Goal: Task Accomplishment & Management: Complete application form

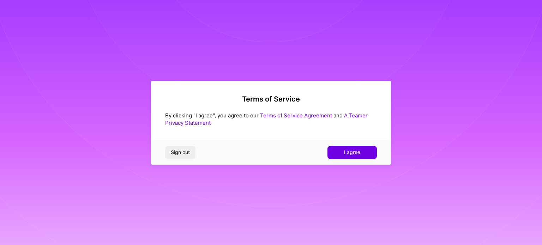
drag, startPoint x: 370, startPoint y: 149, endPoint x: 367, endPoint y: 143, distance: 6.4
click at [370, 148] on button "I agree" at bounding box center [351, 152] width 49 height 13
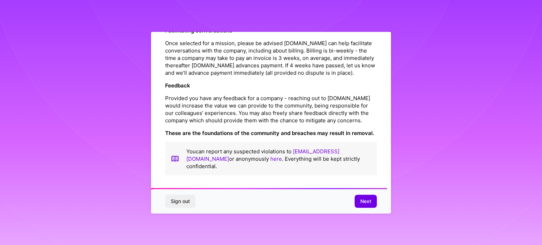
scroll to position [818, 0]
click at [368, 204] on span "Next" at bounding box center [365, 201] width 11 height 7
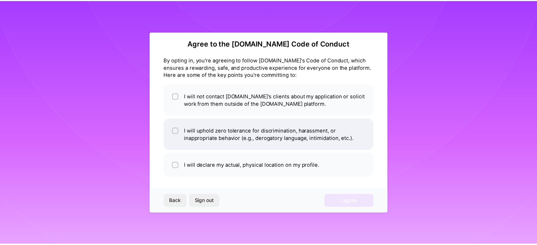
scroll to position [8, 0]
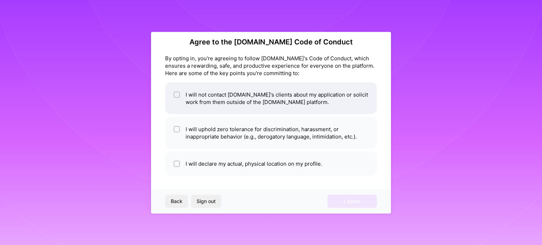
click at [174, 91] on span at bounding box center [177, 98] width 6 height 15
checkbox input "true"
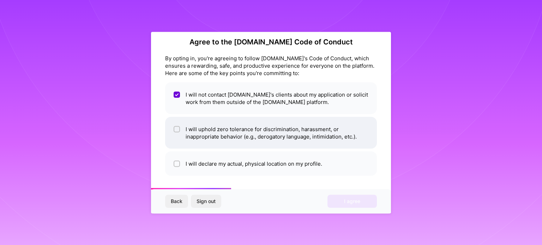
click at [176, 134] on span at bounding box center [177, 132] width 6 height 15
checkbox input "true"
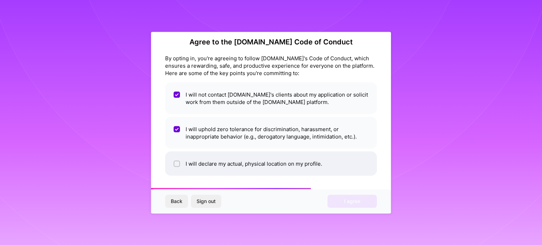
drag, startPoint x: 173, startPoint y: 168, endPoint x: 174, endPoint y: 165, distance: 3.7
click at [173, 168] on li "I will declare my actual, physical location on my profile." at bounding box center [271, 163] width 212 height 24
checkbox input "true"
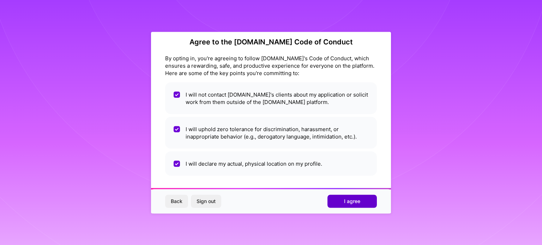
click at [338, 201] on button "I agree" at bounding box center [351, 201] width 49 height 13
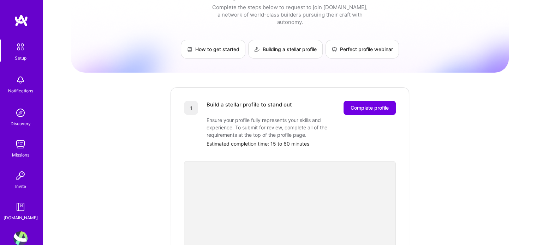
scroll to position [35, 0]
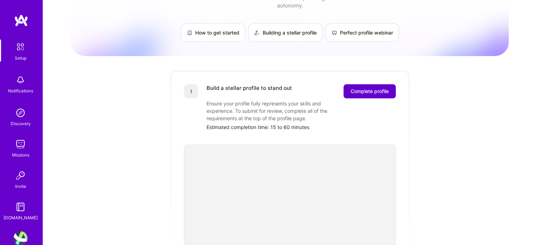
click at [370, 89] on button "Complete profile" at bounding box center [369, 91] width 52 height 14
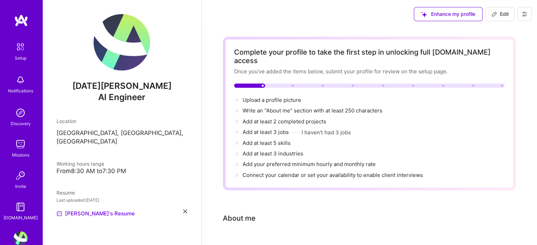
select select "US"
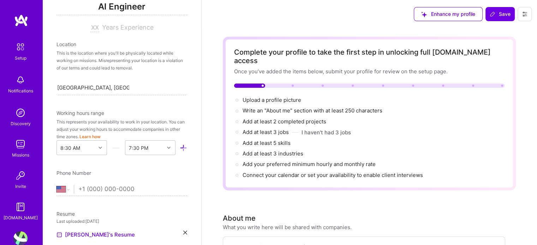
scroll to position [106, 0]
click at [62, 190] on select "[GEOGRAPHIC_DATA] [GEOGRAPHIC_DATA] [GEOGRAPHIC_DATA] [GEOGRAPHIC_DATA] [US_STA…" at bounding box center [64, 189] width 17 height 8
click at [58, 191] on select "[GEOGRAPHIC_DATA] [GEOGRAPHIC_DATA] [GEOGRAPHIC_DATA] [GEOGRAPHIC_DATA] [US_STA…" at bounding box center [64, 189] width 17 height 8
select select "IN"
click at [56, 185] on select "[GEOGRAPHIC_DATA] [GEOGRAPHIC_DATA] [GEOGRAPHIC_DATA] [GEOGRAPHIC_DATA] [US_STA…" at bounding box center [64, 189] width 17 height 8
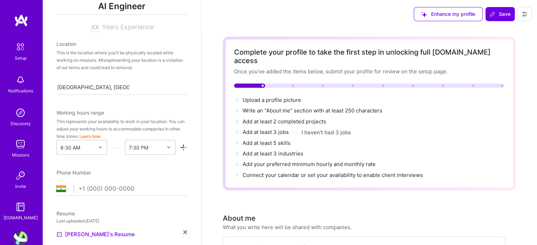
click at [106, 190] on input "tel" at bounding box center [132, 189] width 109 height 20
click at [63, 185] on select "[GEOGRAPHIC_DATA] [GEOGRAPHIC_DATA] [GEOGRAPHIC_DATA] [GEOGRAPHIC_DATA] [US_STA…" at bounding box center [64, 189] width 17 height 8
click at [89, 192] on input "tel" at bounding box center [132, 189] width 109 height 20
click at [91, 188] on input "tel" at bounding box center [132, 189] width 109 height 20
type input "+91 8"
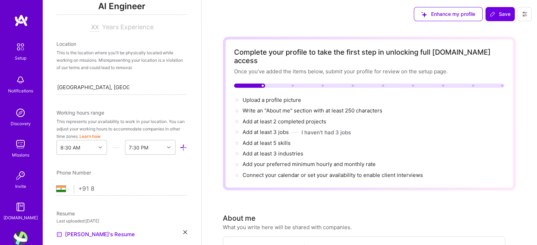
select select "US"
type input "+9"
select select "IN"
type input "+91"
select select "US"
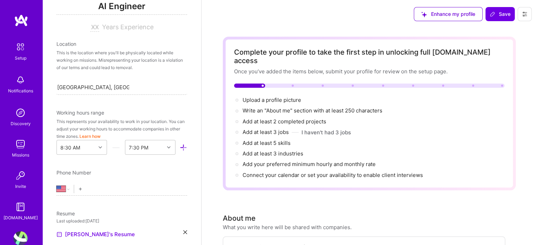
type input "+9"
select select "IN"
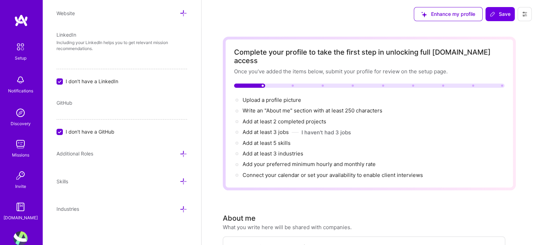
scroll to position [35, 0]
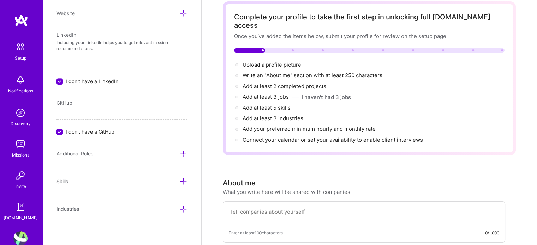
type input "[PHONE_NUMBER]"
click at [180, 153] on icon at bounding box center [183, 153] width 7 height 7
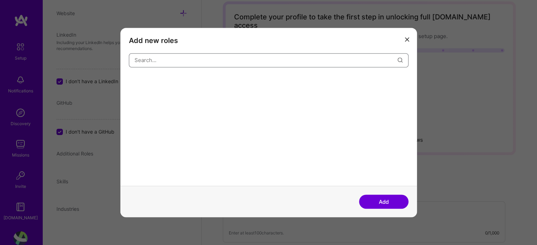
click at [174, 67] on input "modal" at bounding box center [265, 60] width 263 height 18
type input "AI"
click at [151, 80] on div "AI Architect" at bounding box center [147, 81] width 37 height 11
click at [201, 86] on div "AI Product Manager" at bounding box center [198, 81] width 54 height 11
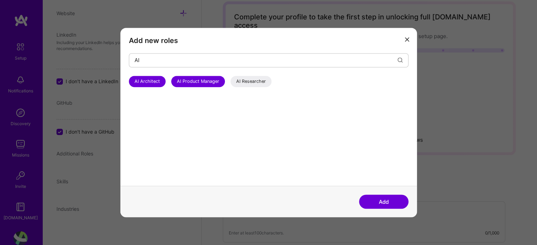
click at [251, 79] on div "AI Researcher" at bounding box center [250, 81] width 41 height 11
click at [387, 202] on button "Add" at bounding box center [383, 202] width 49 height 14
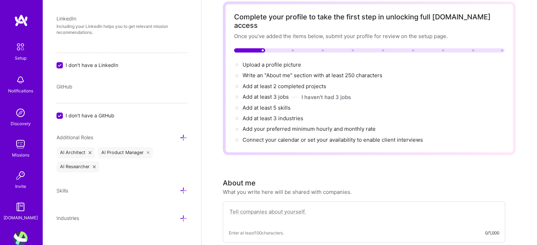
scroll to position [375, 0]
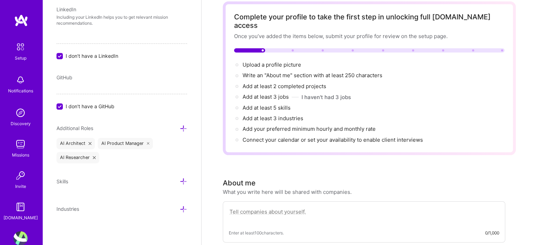
click at [181, 178] on icon at bounding box center [183, 181] width 7 height 7
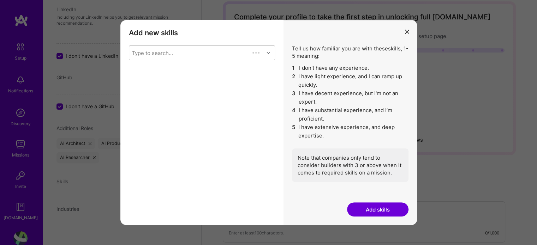
click at [197, 52] on div "Type to search..." at bounding box center [189, 53] width 120 height 14
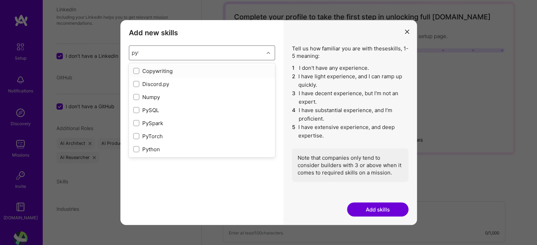
type input "pyth"
click at [137, 72] on input "modal" at bounding box center [136, 71] width 5 height 5
checkbox input "false"
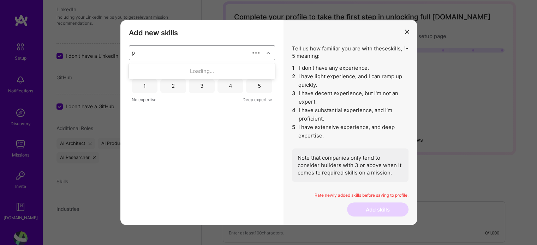
type input "py"
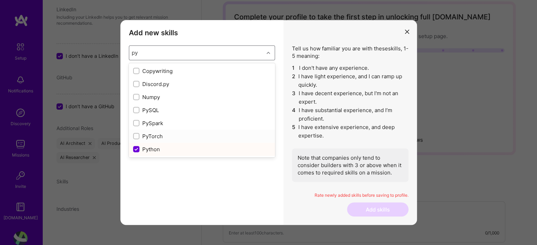
click at [137, 135] on input "modal" at bounding box center [136, 136] width 5 height 5
checkbox input "false"
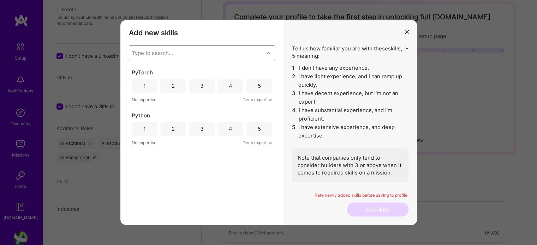
click at [259, 53] on div "Type to search..." at bounding box center [196, 53] width 134 height 14
type input "my"
click at [158, 81] on div "MySQL" at bounding box center [202, 83] width 138 height 7
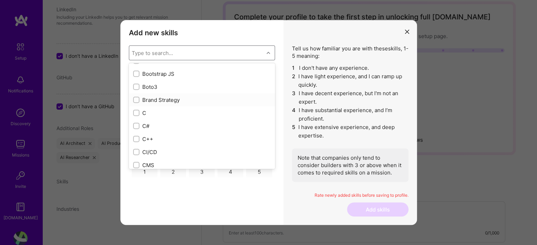
scroll to position [706, 0]
click at [136, 96] on input "modal" at bounding box center [136, 96] width 5 height 5
checkbox input "true"
click at [133, 106] on label "modal" at bounding box center [136, 109] width 6 height 7
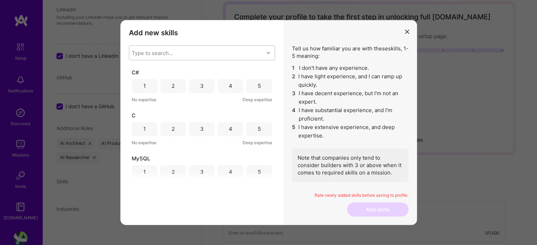
click at [198, 53] on div "Type to search..." at bounding box center [196, 53] width 134 height 14
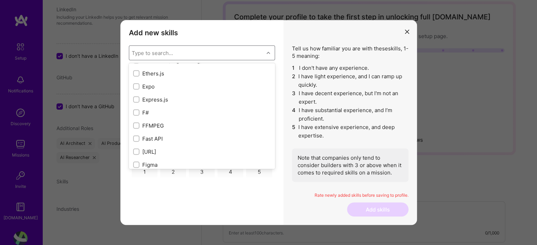
scroll to position [1729, 0]
click at [235, 204] on div "Add new skills Tell us how familiar you are with given skills, using between 1 …" at bounding box center [201, 122] width 163 height 205
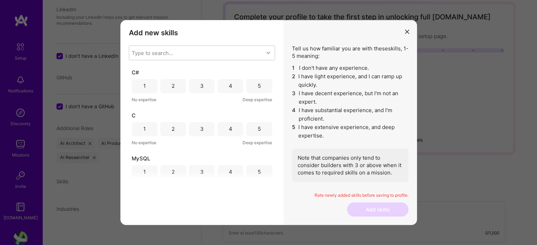
click at [200, 84] on div "3" at bounding box center [202, 85] width 4 height 7
click at [198, 131] on div "3" at bounding box center [202, 129] width 26 height 14
click at [249, 170] on div "5" at bounding box center [259, 172] width 26 height 14
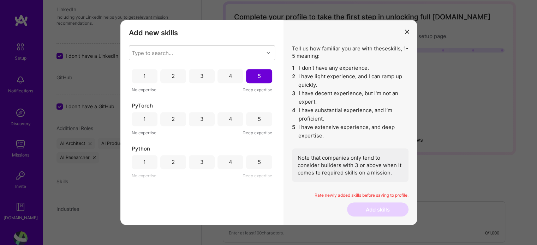
click at [246, 116] on div "5" at bounding box center [259, 119] width 26 height 14
click at [236, 117] on div "4" at bounding box center [230, 119] width 26 height 14
click at [236, 163] on div "4" at bounding box center [230, 162] width 26 height 14
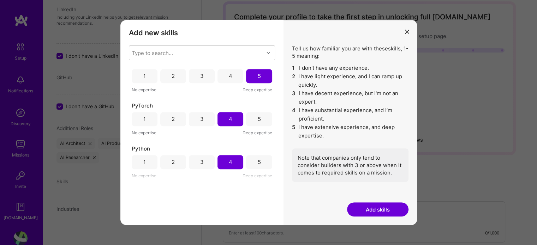
click at [364, 207] on button "Add skills" at bounding box center [377, 209] width 61 height 14
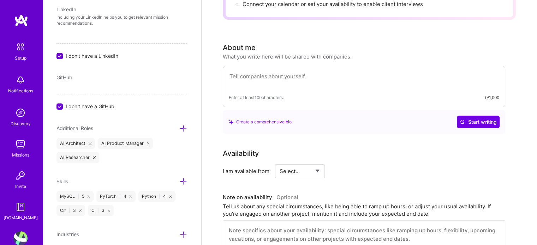
scroll to position [141, 0]
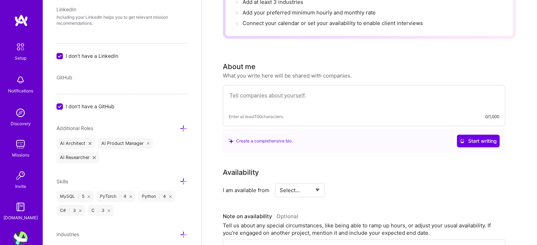
click at [264, 91] on textarea at bounding box center [364, 99] width 270 height 16
paste textarea "I am a Mechatronic Engineer with hands-on experience in designing and implement…"
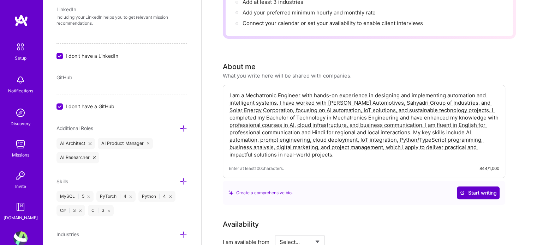
type textarea "I am a Mechatronic Engineer with hands-on experience in designing and implement…"
click at [476, 189] on span "Start writing" at bounding box center [477, 192] width 37 height 7
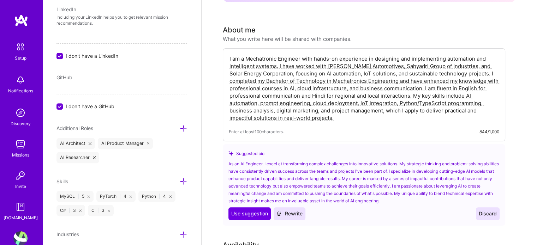
scroll to position [176, 0]
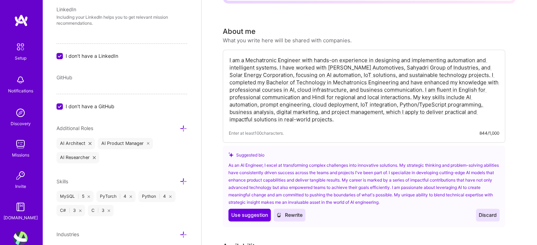
click at [480, 212] on span "Discard" at bounding box center [487, 215] width 18 height 7
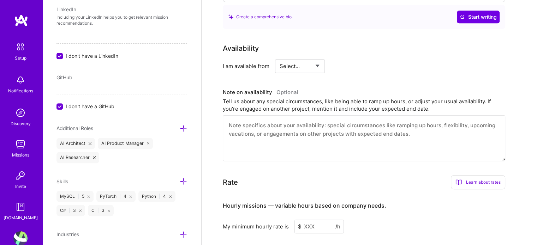
scroll to position [317, 0]
click at [300, 57] on select "Select... Right Now Future Date Not Available" at bounding box center [299, 66] width 41 height 18
select select "Right Now"
click at [279, 57] on select "Select... Right Now Future Date Not Available" at bounding box center [299, 66] width 41 height 18
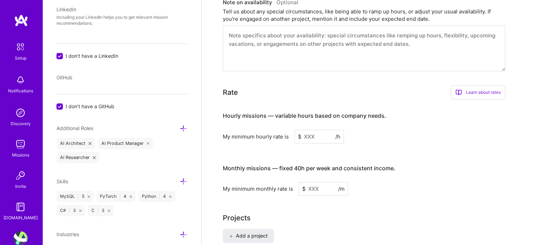
scroll to position [388, 0]
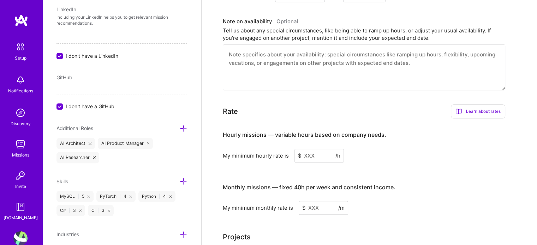
click at [303, 149] on input at bounding box center [318, 156] width 49 height 14
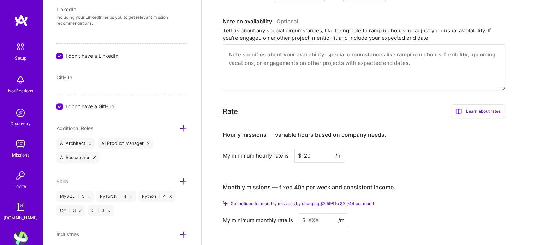
type input "2"
type input "1"
type input "20"
click at [316, 213] on input at bounding box center [322, 220] width 49 height 14
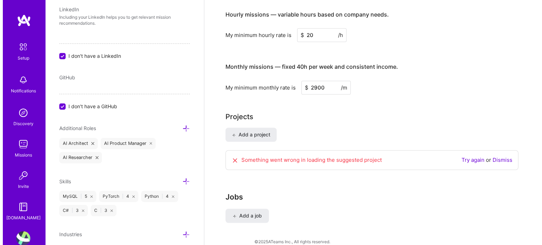
scroll to position [499, 0]
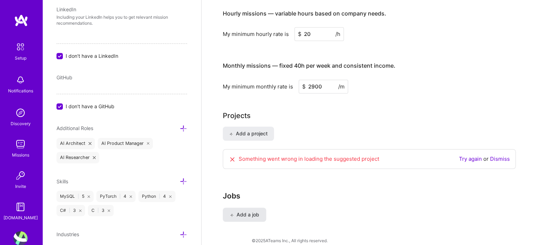
type input "2900"
click at [253, 211] on span "Add a job" at bounding box center [244, 214] width 29 height 7
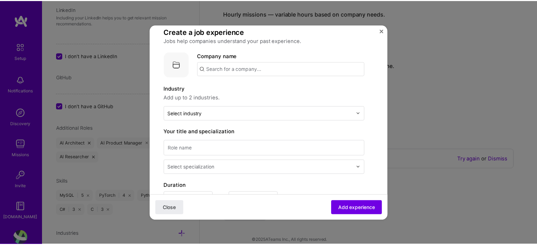
scroll to position [0, 0]
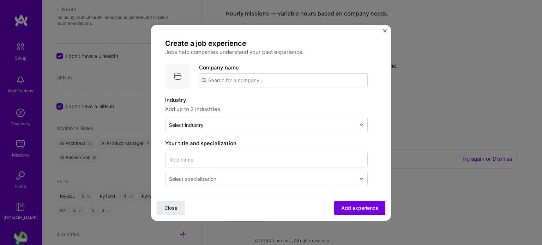
click at [385, 34] on button "Close" at bounding box center [385, 32] width 4 height 7
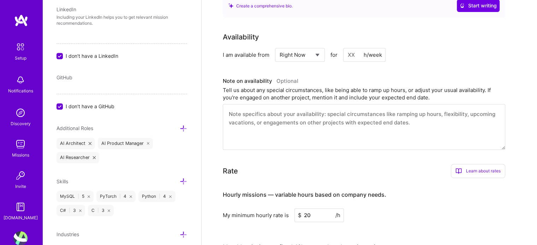
scroll to position [400, 0]
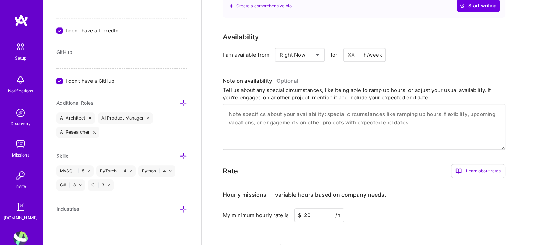
click at [181, 202] on div "Add photo [DATE][PERSON_NAME] AI Engineer Years Experience Location This is the…" at bounding box center [121, 122] width 159 height 245
click at [180, 207] on icon at bounding box center [183, 209] width 7 height 7
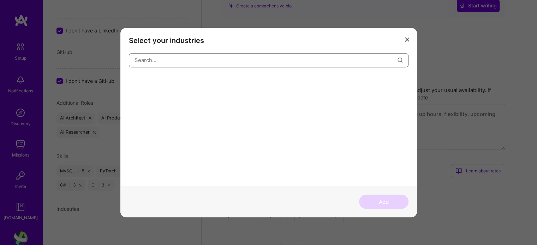
click at [323, 66] on input "modal" at bounding box center [265, 60] width 263 height 18
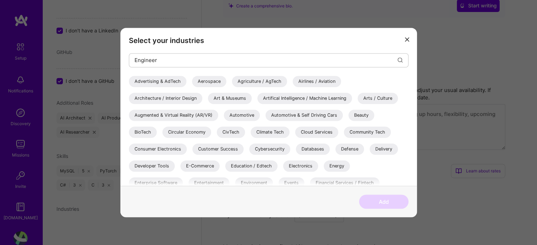
click at [288, 97] on div "Artifical Intelligence / Machine Learning" at bounding box center [304, 98] width 95 height 11
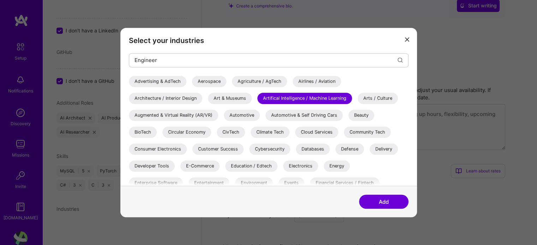
click at [247, 117] on div "Automotive" at bounding box center [242, 115] width 36 height 11
click at [287, 112] on div "Automotive & Self Driving Cars" at bounding box center [303, 115] width 77 height 11
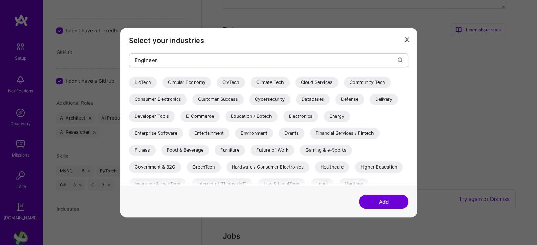
scroll to position [0, 0]
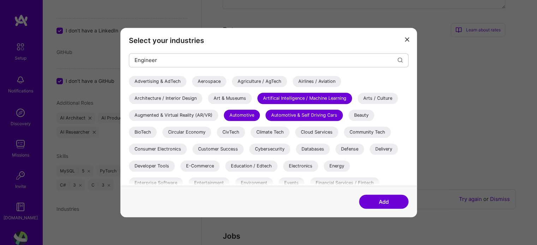
click at [319, 133] on div "Cloud Services" at bounding box center [316, 132] width 43 height 11
click at [204, 149] on div "Customer Success" at bounding box center [217, 149] width 51 height 11
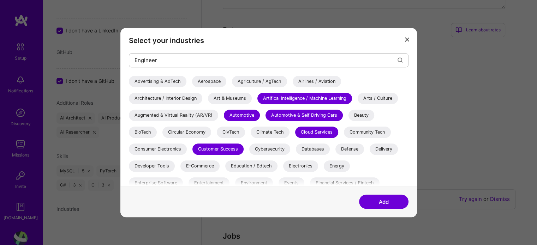
click at [142, 130] on div "BioTech" at bounding box center [143, 132] width 28 height 11
click at [164, 81] on div "Advertising & AdTech" at bounding box center [158, 81] width 58 height 11
click at [209, 83] on div "Aerospace" at bounding box center [209, 81] width 34 height 11
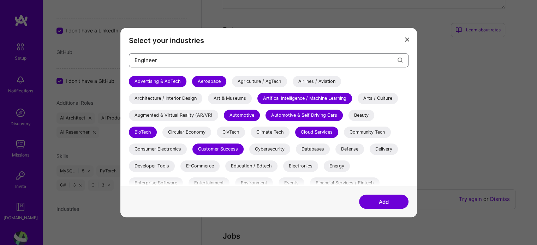
click at [327, 62] on input "Engineer" at bounding box center [265, 60] width 263 height 18
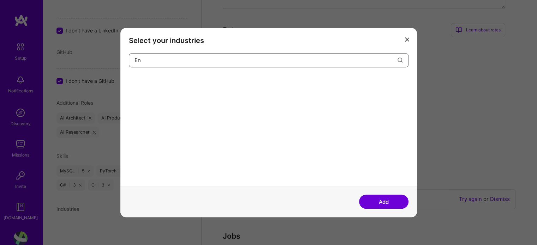
type input "E"
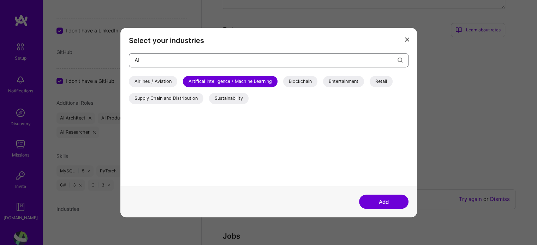
type input "AI"
click at [163, 80] on div "Airlines / Aviation" at bounding box center [153, 81] width 48 height 11
click at [305, 85] on div "Blockchain" at bounding box center [300, 81] width 34 height 11
click at [167, 94] on div "Supply Chain and Distribution" at bounding box center [166, 98] width 74 height 11
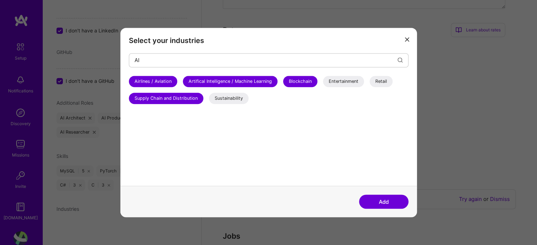
click at [238, 96] on div "Sustainability" at bounding box center [229, 98] width 40 height 11
click at [342, 78] on div "Entertainment" at bounding box center [343, 81] width 41 height 11
drag, startPoint x: 382, startPoint y: 78, endPoint x: 380, endPoint y: 87, distance: 9.6
click at [381, 80] on div "Retail" at bounding box center [380, 81] width 23 height 11
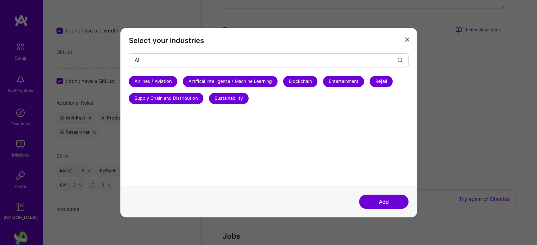
click at [380, 201] on button "Add" at bounding box center [383, 202] width 49 height 14
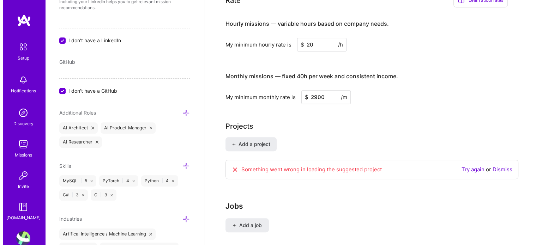
scroll to position [488, 0]
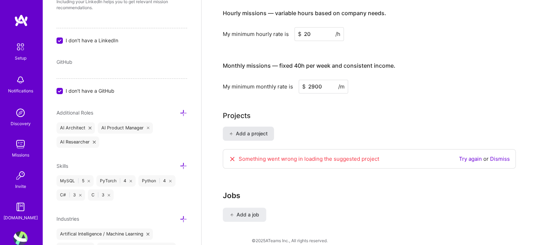
click at [241, 130] on span "Add a project" at bounding box center [248, 133] width 38 height 7
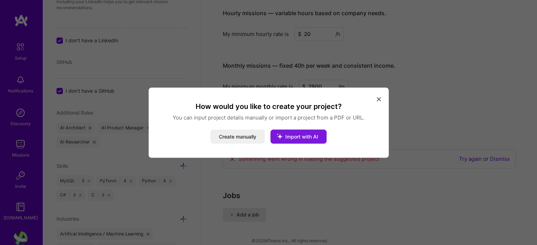
click at [306, 139] on span "Import with AI" at bounding box center [301, 136] width 33 height 6
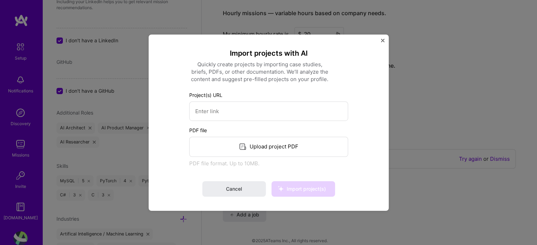
click at [379, 41] on div "Import projects with AI Quickly create projects by importing case studies, brie…" at bounding box center [269, 122] width 240 height 176
click at [382, 40] on img "Close" at bounding box center [383, 40] width 4 height 4
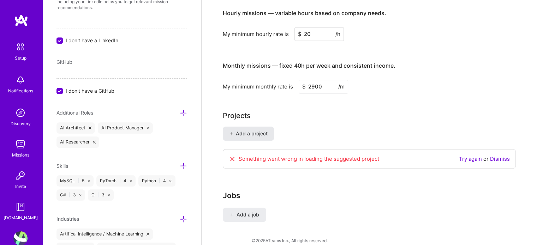
click at [255, 130] on span "Add a project" at bounding box center [248, 133] width 38 height 7
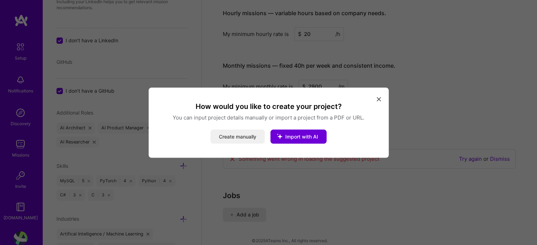
click at [243, 137] on button "Create manually" at bounding box center [237, 136] width 54 height 14
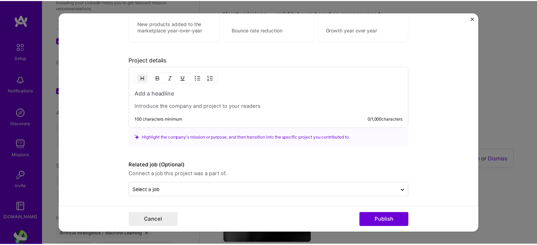
scroll to position [518, 0]
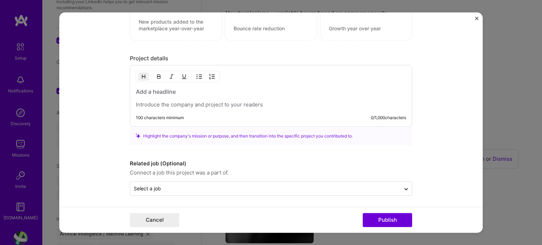
click at [476, 19] on img "Close" at bounding box center [477, 19] width 4 height 4
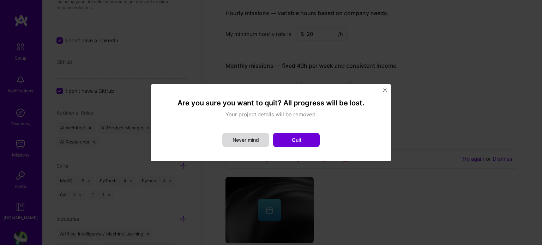
click at [246, 144] on button "Never mind" at bounding box center [245, 140] width 47 height 14
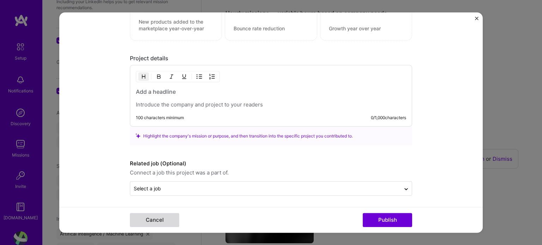
click at [155, 220] on button "Cancel" at bounding box center [154, 220] width 49 height 14
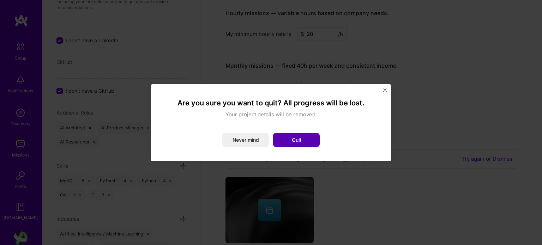
click at [282, 138] on button "Quit" at bounding box center [296, 140] width 47 height 14
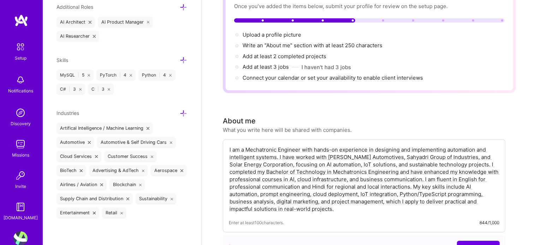
scroll to position [0, 0]
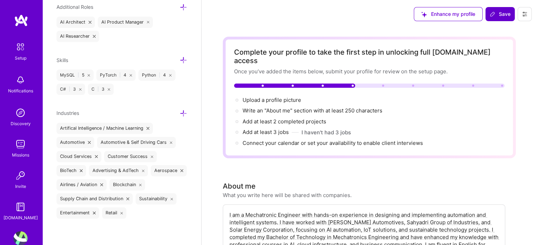
click at [495, 11] on icon at bounding box center [492, 14] width 6 height 6
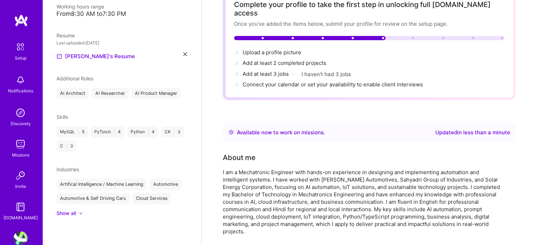
scroll to position [102, 0]
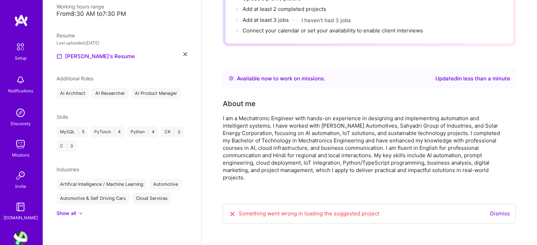
click at [500, 210] on link "Dismiss" at bounding box center [500, 213] width 20 height 7
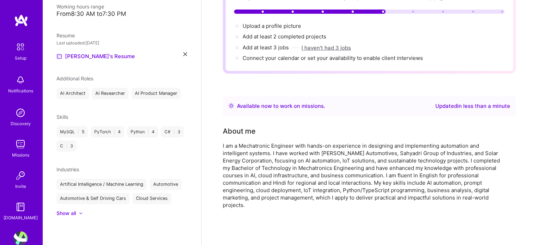
scroll to position [0, 0]
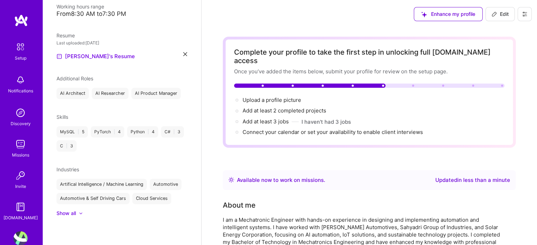
click at [497, 16] on span "Edit" at bounding box center [499, 14] width 17 height 7
select select "US"
select select "Right Now"
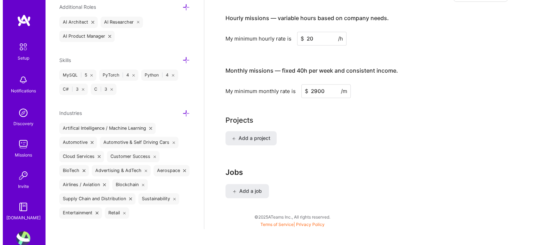
scroll to position [478, 0]
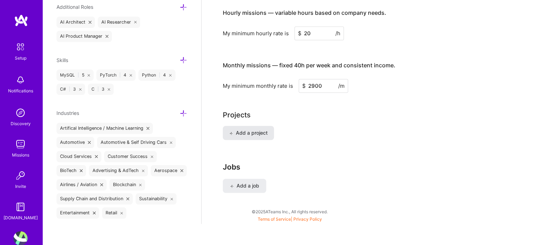
click at [251, 129] on span "Add a project" at bounding box center [248, 132] width 38 height 7
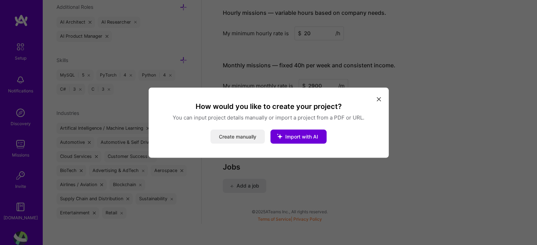
click at [241, 134] on button "Create manually" at bounding box center [237, 136] width 54 height 14
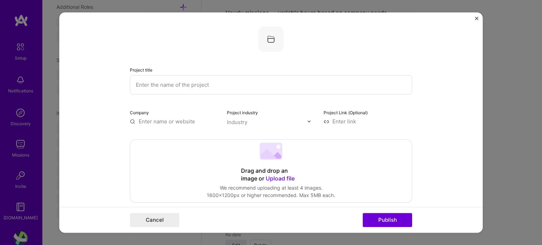
click at [188, 80] on input "text" at bounding box center [271, 84] width 282 height 19
drag, startPoint x: 151, startPoint y: 91, endPoint x: 155, endPoint y: 85, distance: 7.1
click at [151, 90] on input "text" at bounding box center [271, 84] width 282 height 19
paste input "Fleet Carbon Sustainability Solutions Dashboard"
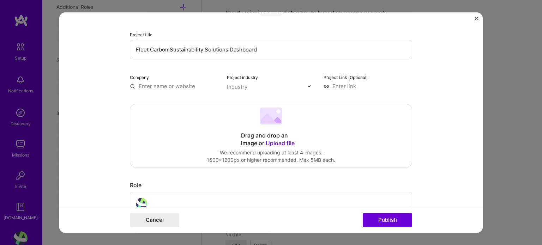
scroll to position [141, 0]
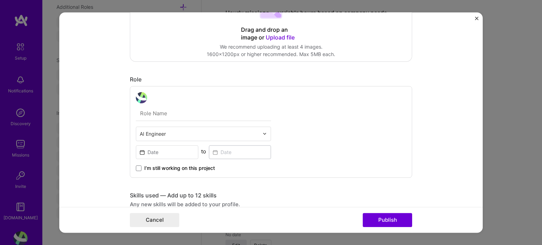
type input "Fleet Carbon Sustainability Solutions Dashboard"
click at [189, 134] on input "text" at bounding box center [199, 133] width 119 height 7
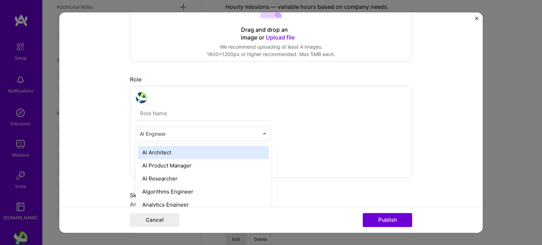
scroll to position [485, 0]
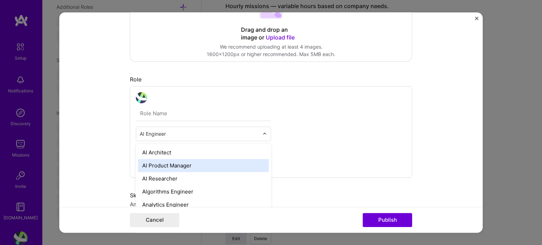
click at [176, 164] on div "AI Product Manager" at bounding box center [203, 165] width 131 height 13
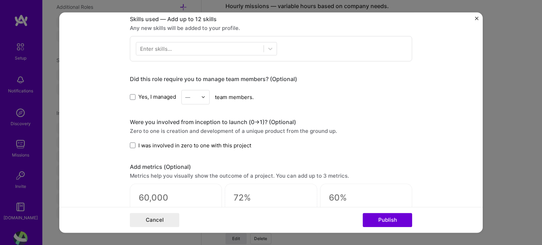
scroll to position [423, 0]
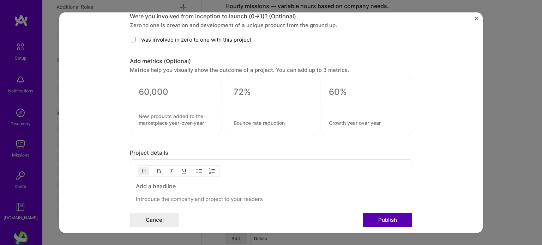
click at [398, 223] on button "Publish" at bounding box center [387, 220] width 49 height 14
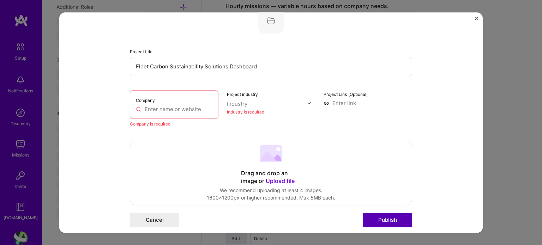
scroll to position [14, 0]
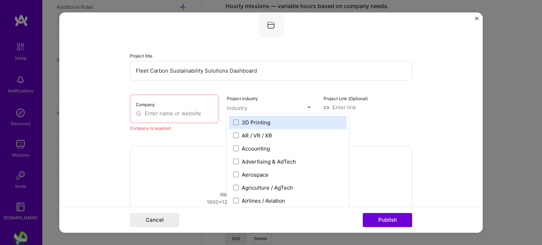
click at [241, 105] on div "Industry" at bounding box center [237, 107] width 20 height 7
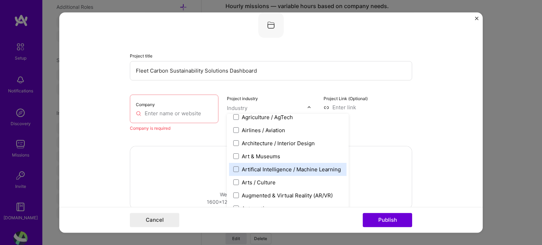
scroll to position [106, 0]
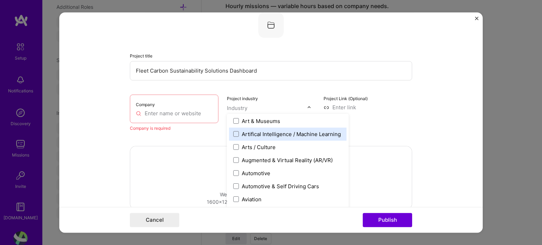
click at [298, 134] on div "Artifical Intelligence / Machine Learning" at bounding box center [291, 134] width 99 height 7
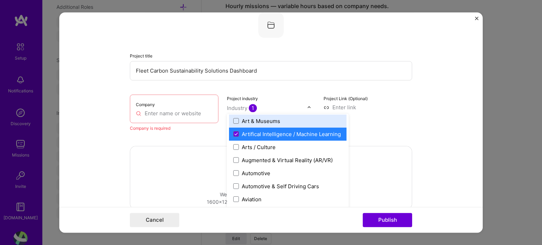
scroll to position [141, 0]
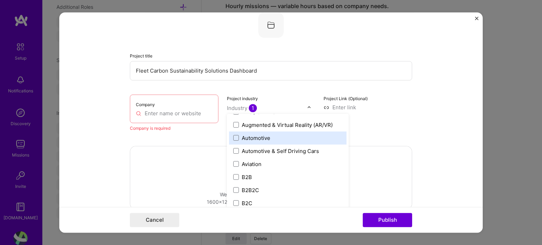
click at [270, 138] on label "Automotive" at bounding box center [287, 137] width 109 height 7
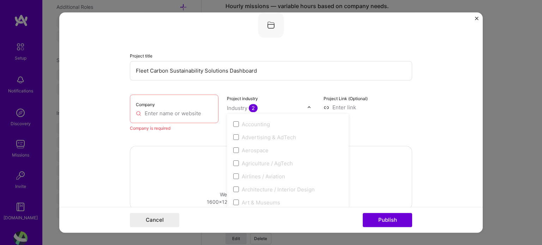
scroll to position [0, 0]
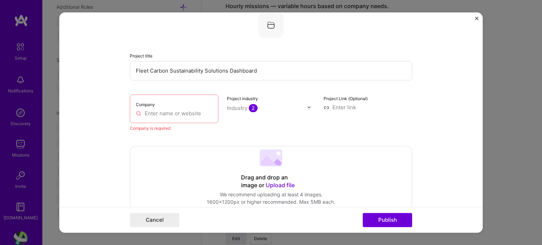
click at [382, 102] on div "Project Link (Optional)" at bounding box center [367, 113] width 89 height 37
click at [334, 105] on input at bounding box center [367, 107] width 89 height 7
click at [172, 110] on input "text" at bounding box center [174, 113] width 77 height 7
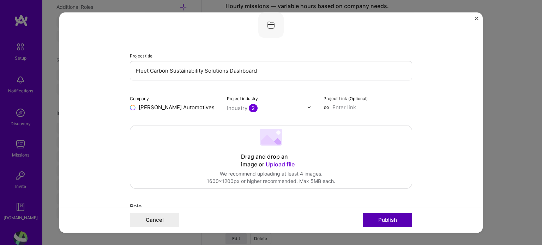
type input "[PERSON_NAME] Automotives"
click at [394, 218] on button "Publish" at bounding box center [387, 220] width 49 height 14
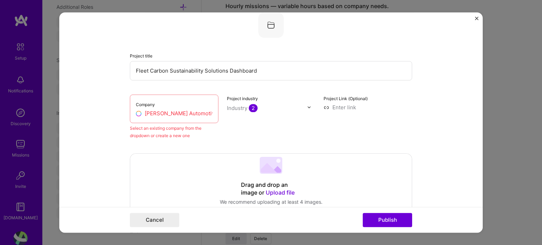
click at [136, 111] on input "[PERSON_NAME] Automotives" at bounding box center [174, 113] width 77 height 7
click at [172, 107] on div "Company [PERSON_NAME] Automotives" at bounding box center [174, 109] width 89 height 29
click at [196, 108] on div "Company [PERSON_NAME] Automotives" at bounding box center [174, 109] width 89 height 29
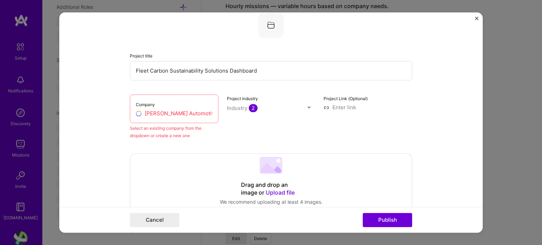
click at [141, 115] on input "[PERSON_NAME] Automotives" at bounding box center [174, 113] width 77 height 7
drag, startPoint x: 195, startPoint y: 111, endPoint x: 142, endPoint y: 114, distance: 53.0
click at [142, 114] on input "[PERSON_NAME] Automotives" at bounding box center [174, 113] width 77 height 7
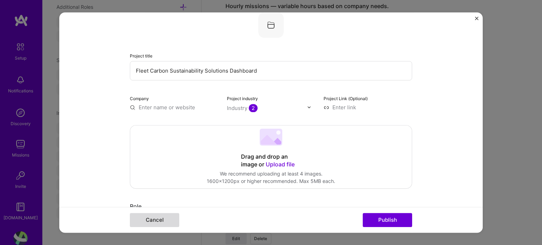
click at [161, 219] on button "Cancel" at bounding box center [154, 220] width 49 height 14
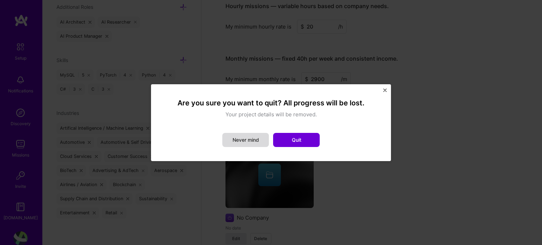
click at [246, 139] on button "Never mind" at bounding box center [245, 140] width 47 height 14
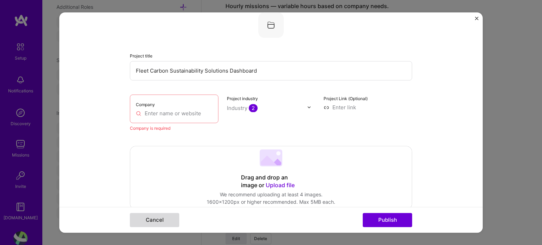
click at [168, 217] on button "Cancel" at bounding box center [154, 220] width 49 height 14
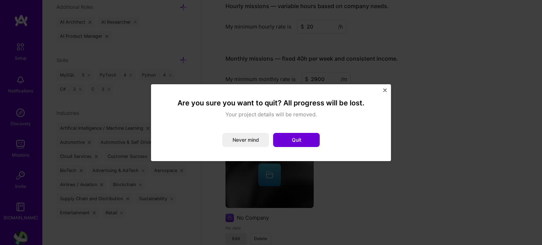
click at [296, 138] on button "Quit" at bounding box center [296, 140] width 47 height 14
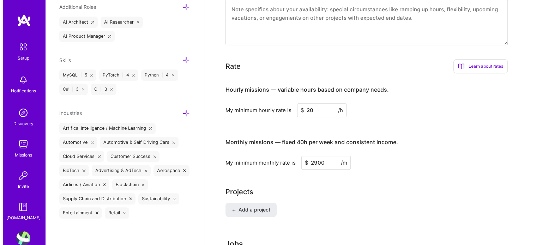
scroll to position [478, 0]
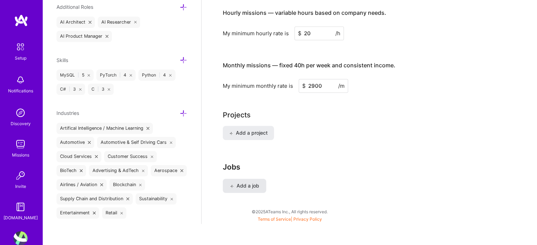
click at [252, 180] on button "Add a job" at bounding box center [244, 186] width 43 height 14
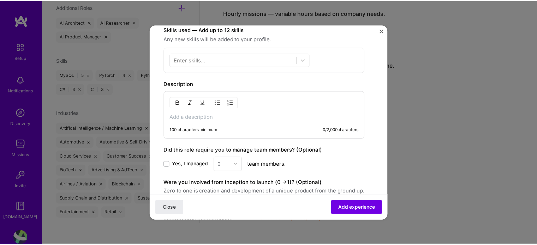
scroll to position [281, 0]
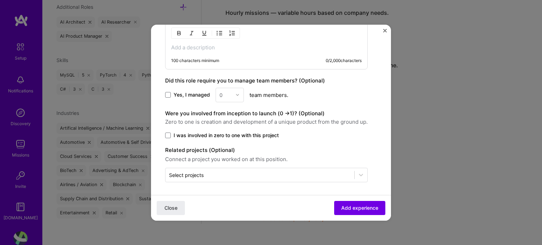
click at [383, 31] on img "Close" at bounding box center [385, 31] width 4 height 4
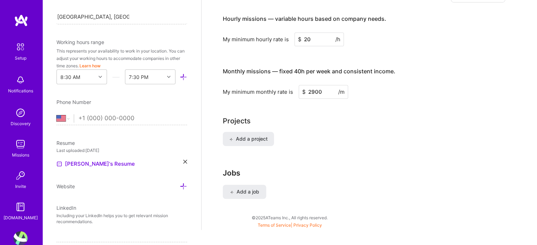
scroll to position [478, 0]
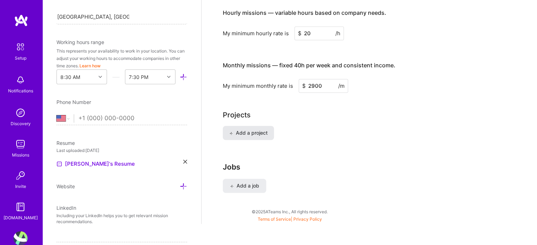
click at [241, 129] on span "Add a project" at bounding box center [248, 132] width 38 height 7
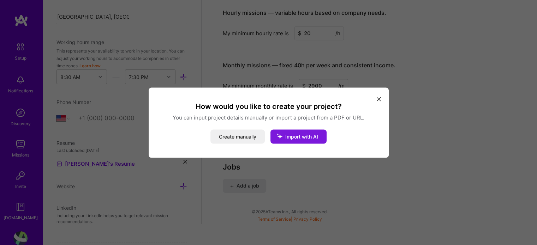
click at [300, 138] on span "Import with AI" at bounding box center [301, 136] width 33 height 6
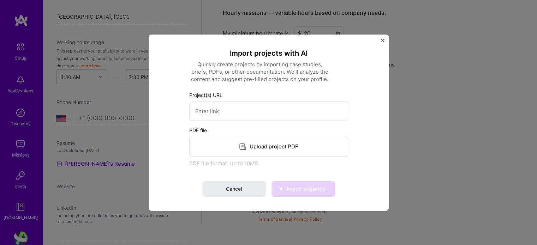
click at [242, 148] on icon at bounding box center [242, 147] width 8 height 8
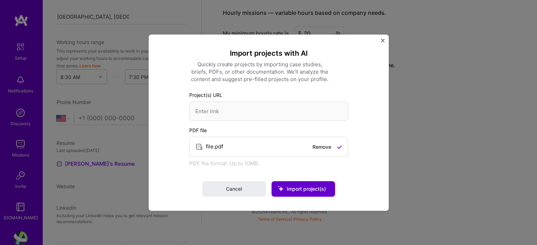
click at [298, 188] on span "Import project(s)" at bounding box center [305, 189] width 39 height 6
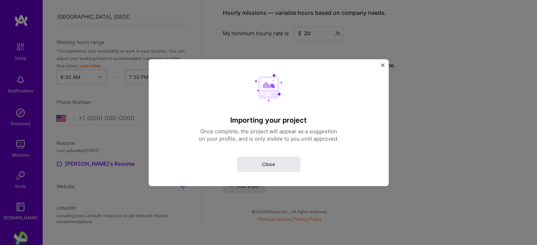
click at [277, 162] on button "Close" at bounding box center [268, 164] width 63 height 16
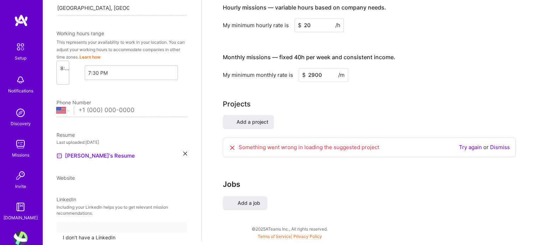
scroll to position [72, 0]
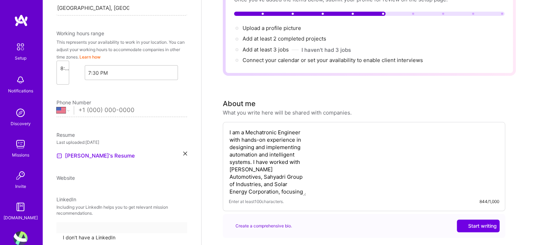
select select "Right Now"
select select "IN"
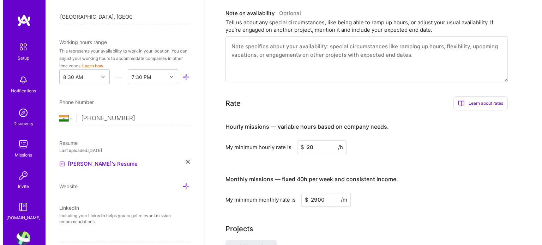
scroll to position [478, 0]
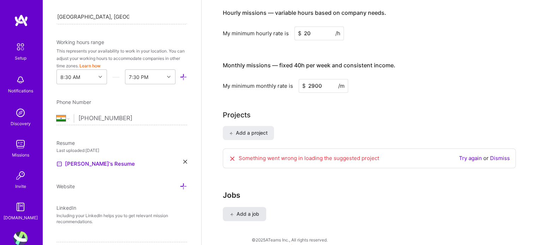
click at [240, 211] on span "Add a job" at bounding box center [244, 214] width 29 height 7
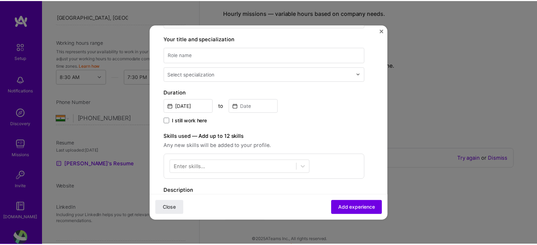
scroll to position [0, 0]
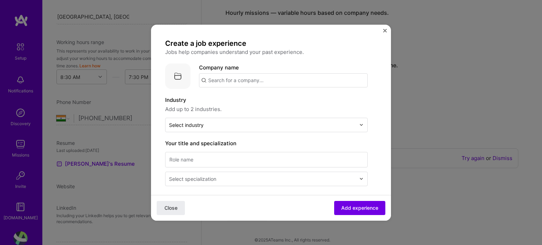
click at [382, 28] on div "Create a job experience Jobs help companies understand your past experience. Co…" at bounding box center [271, 123] width 240 height 196
click at [382, 33] on div "Create a job experience Jobs help companies understand your past experience. Co…" at bounding box center [271, 123] width 240 height 196
click at [383, 31] on img "Close" at bounding box center [385, 31] width 4 height 4
